Goal: Book appointment/travel/reservation

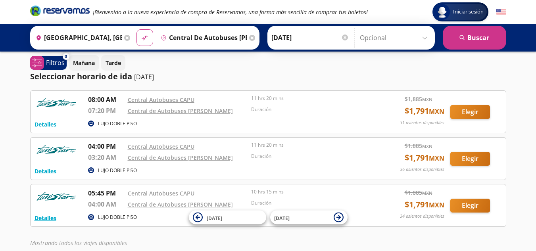
scroll to position [44, 0]
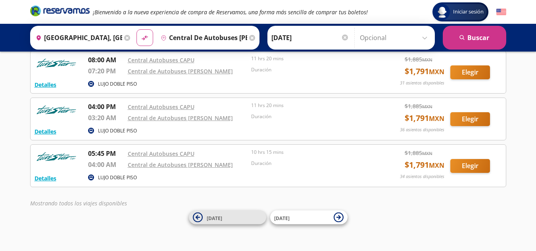
click at [198, 217] on icon at bounding box center [197, 217] width 4 height 4
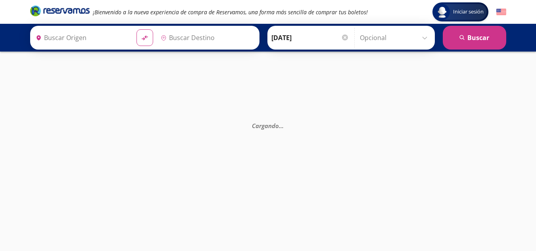
type input "[GEOGRAPHIC_DATA], [GEOGRAPHIC_DATA]"
type input "Central de Autobuses [PERSON_NAME], [GEOGRAPHIC_DATA]"
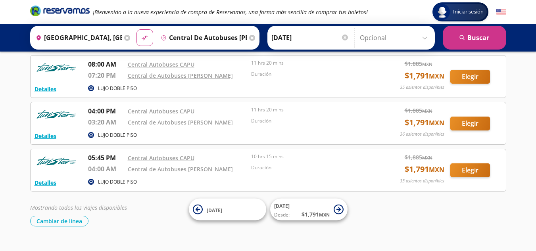
scroll to position [55, 0]
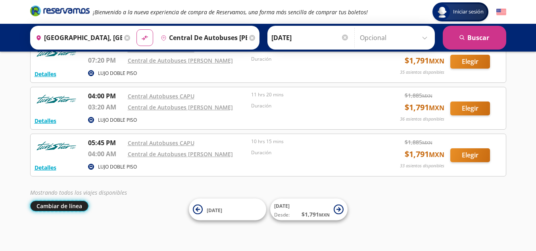
click at [55, 207] on button "Cambiar de línea" at bounding box center [59, 206] width 58 height 11
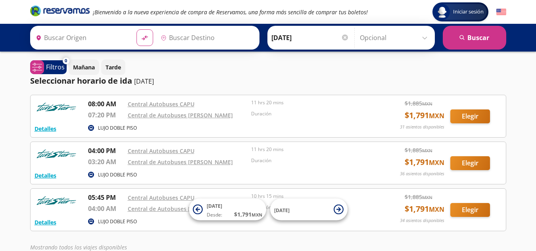
type input "[GEOGRAPHIC_DATA], [GEOGRAPHIC_DATA]"
type input "Central de Autobuses [PERSON_NAME], [GEOGRAPHIC_DATA]"
click at [277, 38] on input "[DATE]" at bounding box center [311, 38] width 78 height 20
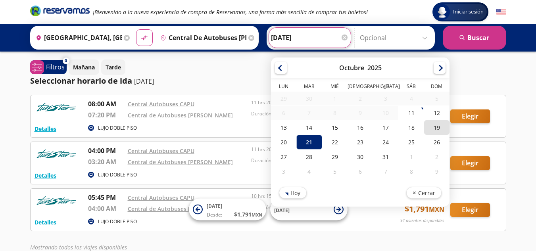
click at [434, 127] on div "19" at bounding box center [436, 127] width 25 height 15
type input "[DATE]"
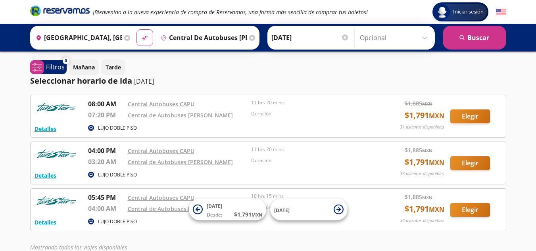
scroll to position [40, 0]
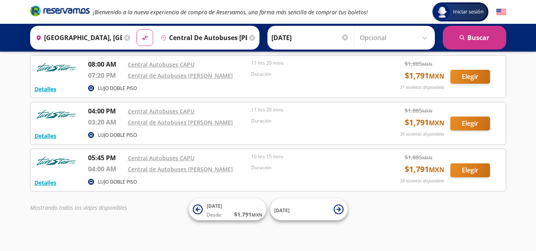
click at [378, 220] on div "Iniciar sesión Iniciar sesión ¡Bienvenido a la nueva experiencia de compra de R…" at bounding box center [268, 107] width 536 height 295
click at [389, 224] on div "Iniciar sesión Iniciar sesión ¡Bienvenido a la nueva experiencia de compra de R…" at bounding box center [268, 107] width 536 height 295
click at [463, 208] on div "Mostrando todos los viajes disponibles" at bounding box center [268, 208] width 476 height 8
